Goal: Check status

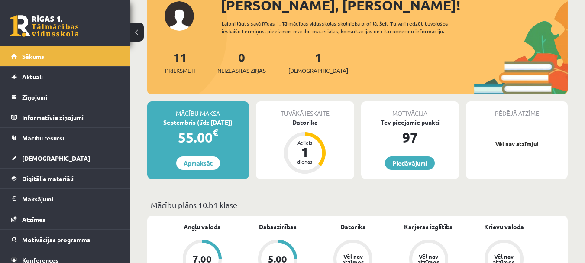
scroll to position [36, 0]
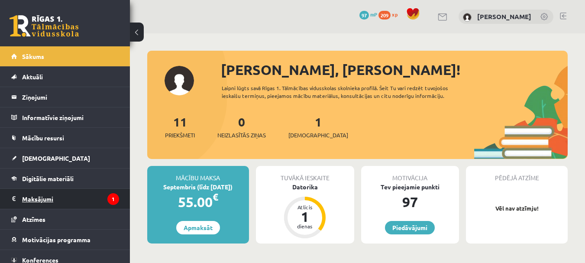
click at [85, 191] on legend "Maksājumi 1" at bounding box center [70, 199] width 97 height 20
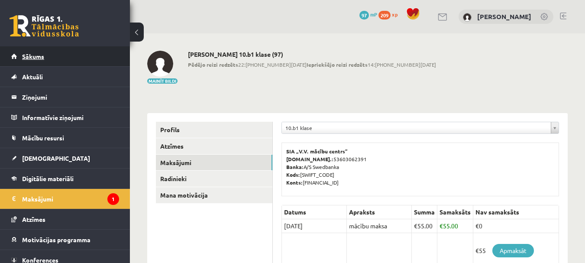
click at [42, 56] on span "Sākums" at bounding box center [33, 56] width 22 height 8
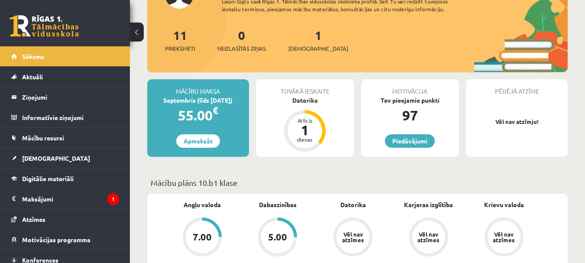
scroll to position [130, 0]
